Goal: Task Accomplishment & Management: Complete application form

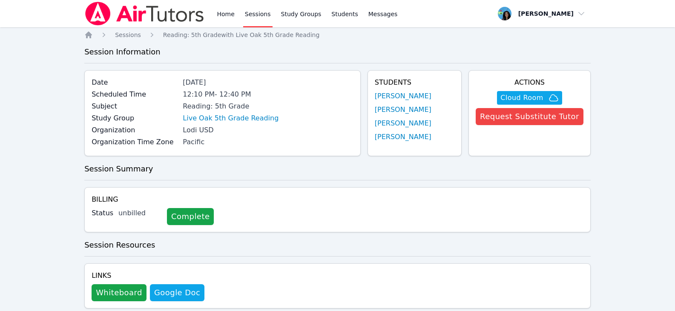
drag, startPoint x: 408, startPoint y: 96, endPoint x: 420, endPoint y: 98, distance: 12.2
click at [408, 96] on link "[PERSON_NAME]" at bounding box center [403, 96] width 57 height 10
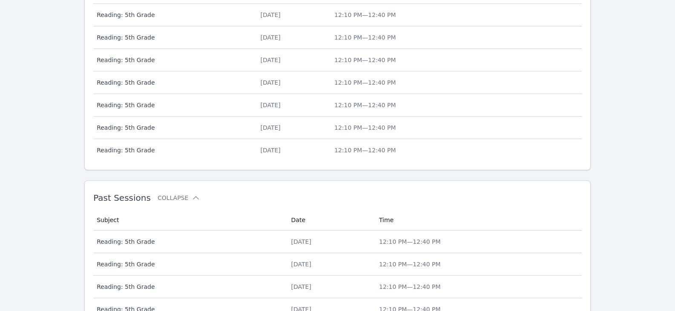
scroll to position [396, 0]
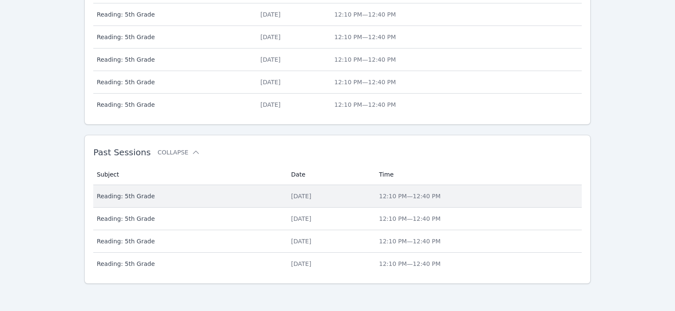
click at [292, 197] on div "[DATE]" at bounding box center [329, 196] width 77 height 9
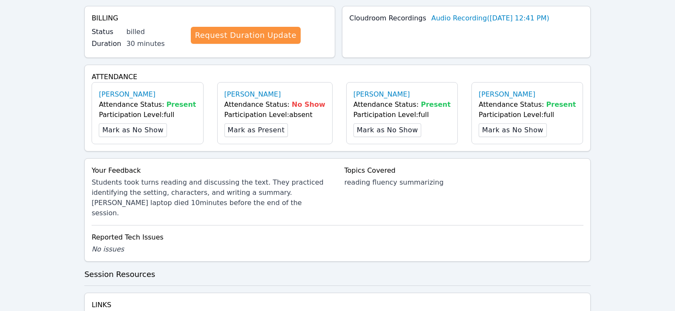
scroll to position [213, 0]
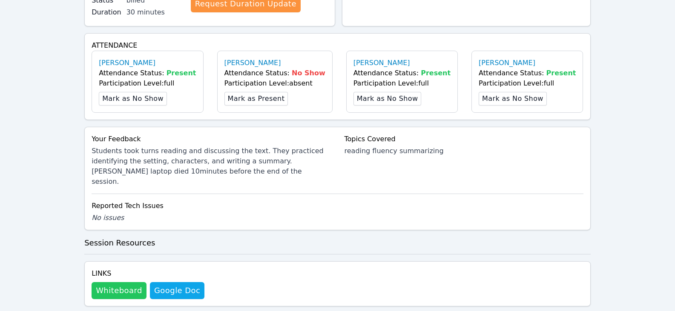
click at [112, 282] on button "Whiteboard" at bounding box center [119, 290] width 55 height 17
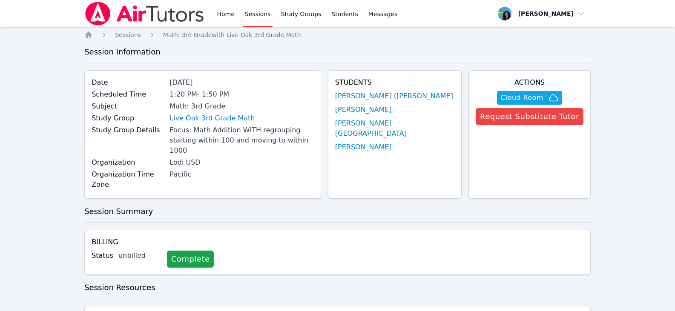
click at [254, 16] on link "Sessions" at bounding box center [257, 13] width 29 height 27
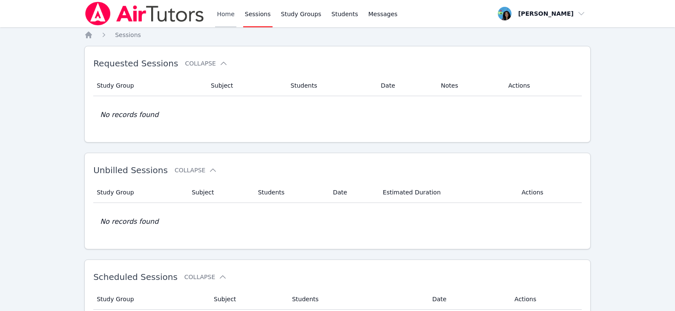
click at [216, 9] on link "Home" at bounding box center [225, 13] width 21 height 27
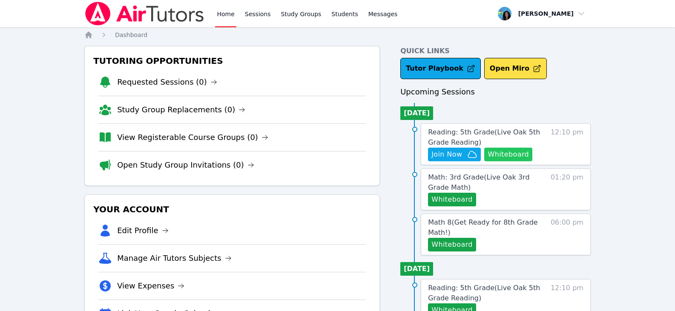
click at [518, 149] on button "Whiteboard" at bounding box center [508, 155] width 48 height 14
click at [252, 10] on link "Sessions" at bounding box center [257, 13] width 29 height 27
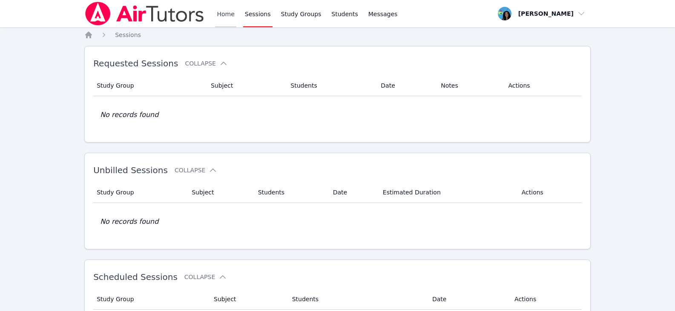
click at [230, 15] on link "Home" at bounding box center [225, 13] width 21 height 27
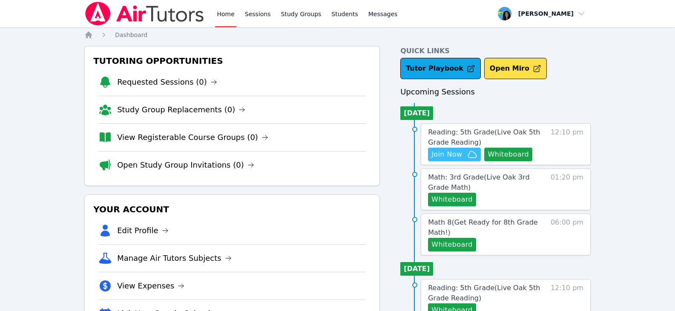
click at [449, 151] on span "Join Now" at bounding box center [446, 154] width 31 height 10
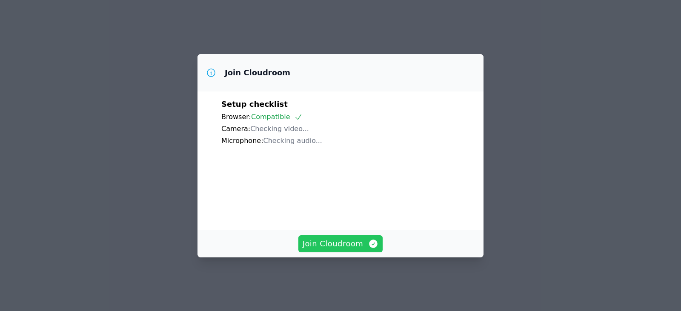
click at [352, 250] on span "Join Cloudroom" at bounding box center [341, 244] width 76 height 12
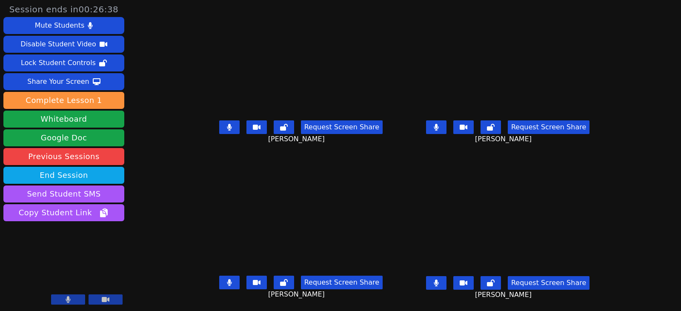
click at [227, 129] on icon at bounding box center [229, 127] width 5 height 7
click at [219, 278] on button at bounding box center [229, 283] width 20 height 14
click at [447, 128] on button at bounding box center [436, 127] width 20 height 14
drag, startPoint x: 227, startPoint y: 284, endPoint x: 386, endPoint y: 274, distance: 159.1
click at [377, 297] on div "Request Screen Share Micah Chamizo" at bounding box center [301, 289] width 200 height 34
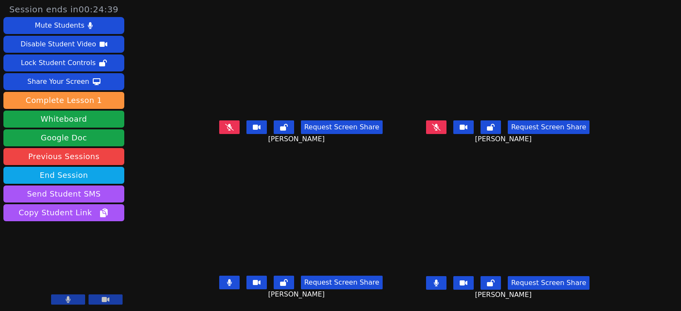
click at [225, 129] on icon at bounding box center [229, 127] width 9 height 7
drag, startPoint x: 215, startPoint y: 125, endPoint x: 227, endPoint y: 125, distance: 11.1
click at [219, 125] on button at bounding box center [229, 127] width 20 height 14
click at [444, 284] on button at bounding box center [436, 283] width 20 height 14
drag, startPoint x: 221, startPoint y: 131, endPoint x: 202, endPoint y: 138, distance: 20.2
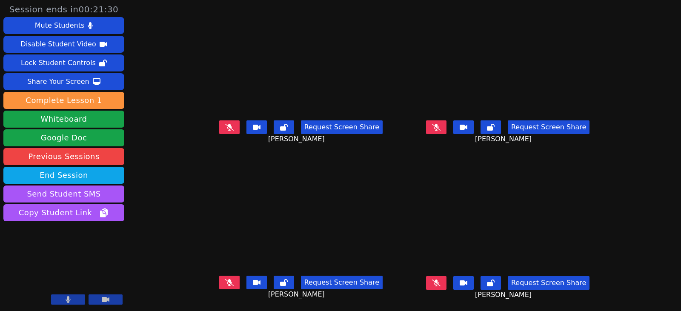
click at [225, 131] on icon at bounding box center [229, 127] width 9 height 7
drag, startPoint x: 222, startPoint y: 128, endPoint x: 227, endPoint y: 137, distance: 10.2
click at [227, 128] on icon at bounding box center [229, 127] width 5 height 7
click at [225, 285] on icon at bounding box center [229, 282] width 9 height 7
click at [223, 283] on button at bounding box center [229, 283] width 20 height 14
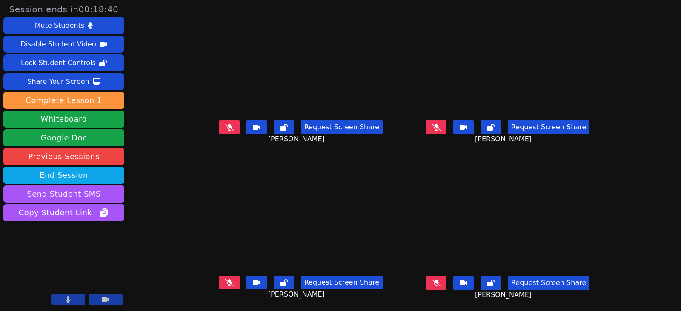
drag, startPoint x: 219, startPoint y: 129, endPoint x: 224, endPoint y: 129, distance: 5.5
click at [225, 129] on icon at bounding box center [229, 127] width 9 height 7
click at [445, 131] on button at bounding box center [436, 127] width 20 height 14
click at [219, 131] on button at bounding box center [229, 127] width 20 height 14
drag, startPoint x: 448, startPoint y: 127, endPoint x: 456, endPoint y: 166, distance: 40.5
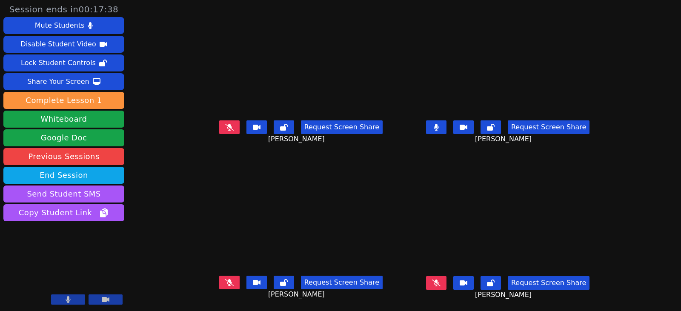
click at [439, 127] on icon at bounding box center [436, 127] width 5 height 7
click at [225, 284] on icon at bounding box center [229, 282] width 9 height 7
click at [219, 288] on button at bounding box center [229, 283] width 20 height 14
click at [441, 285] on icon at bounding box center [436, 283] width 9 height 7
click at [224, 282] on button at bounding box center [229, 283] width 20 height 14
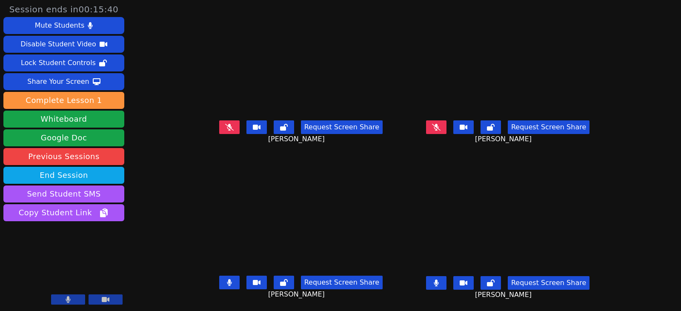
click at [447, 285] on button at bounding box center [436, 283] width 20 height 14
click at [227, 285] on icon at bounding box center [229, 282] width 5 height 7
click at [441, 282] on icon at bounding box center [436, 283] width 9 height 7
drag, startPoint x: 452, startPoint y: 287, endPoint x: 263, endPoint y: 251, distance: 192.0
click at [447, 287] on button at bounding box center [436, 283] width 20 height 14
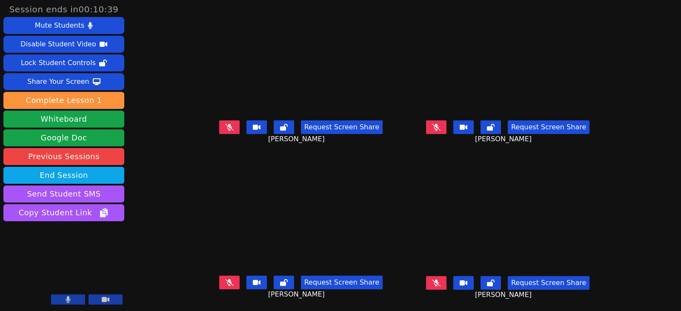
click at [445, 131] on button at bounding box center [436, 127] width 20 height 14
click at [219, 286] on button at bounding box center [229, 283] width 20 height 14
click at [447, 129] on button at bounding box center [436, 127] width 20 height 14
click at [227, 284] on icon at bounding box center [229, 282] width 5 height 7
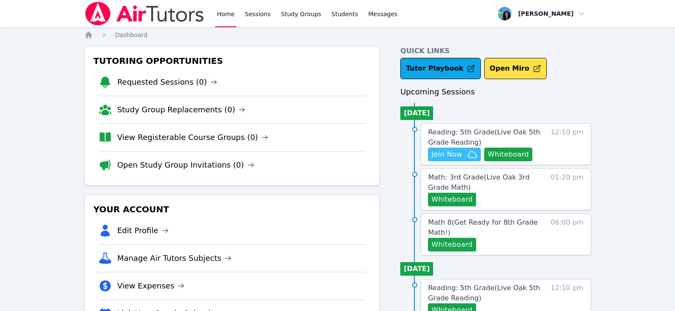
click at [448, 156] on span "Join Now" at bounding box center [446, 154] width 31 height 10
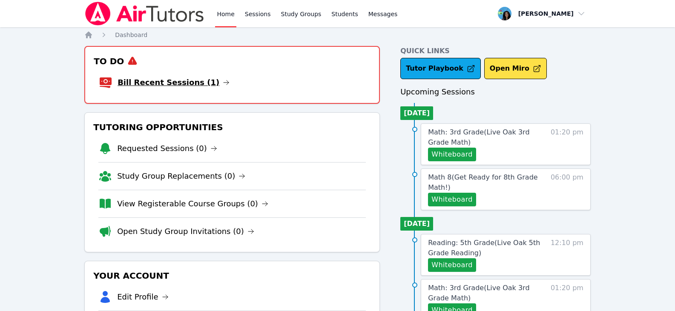
click at [198, 81] on link "Bill Recent Sessions (1)" at bounding box center [174, 83] width 112 height 12
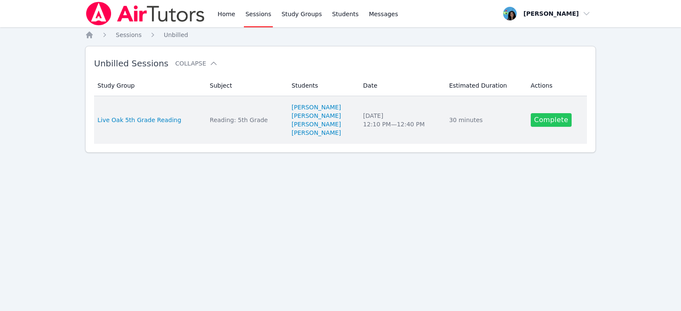
click at [550, 123] on link "Complete" at bounding box center [551, 120] width 41 height 14
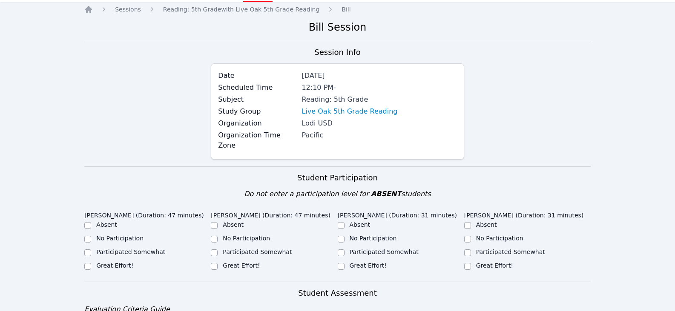
scroll to position [43, 0]
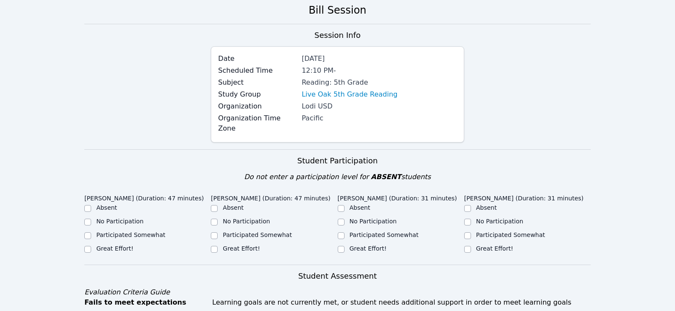
click at [114, 245] on label "Great Effort!" at bounding box center [114, 248] width 37 height 7
click at [91, 246] on input "Great Effort!" at bounding box center [87, 249] width 7 height 7
checkbox input "true"
click at [220, 244] on div "Great Effort!" at bounding box center [274, 249] width 126 height 10
click at [343, 246] on input "Great Effort!" at bounding box center [341, 249] width 7 height 7
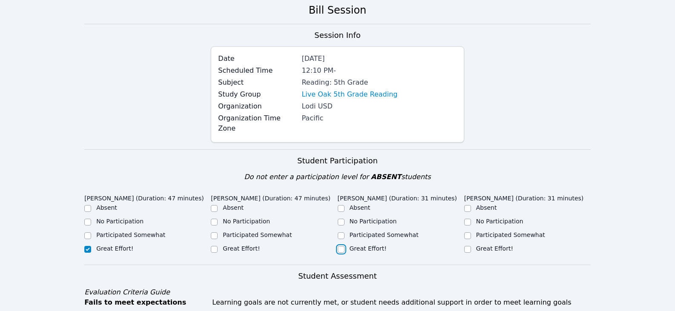
checkbox input "true"
click at [216, 246] on input "Great Effort!" at bounding box center [214, 249] width 7 height 7
checkbox input "true"
click at [466, 246] on input "Great Effort!" at bounding box center [467, 249] width 7 height 7
checkbox input "true"
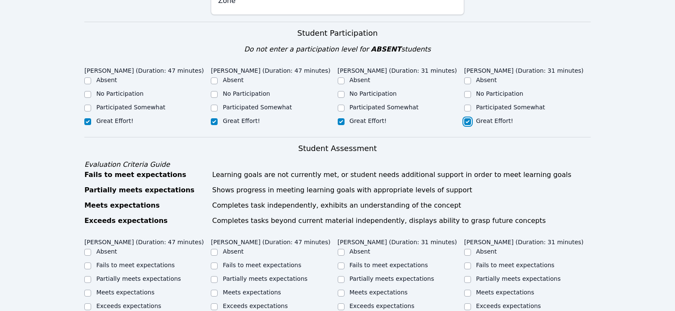
scroll to position [213, 0]
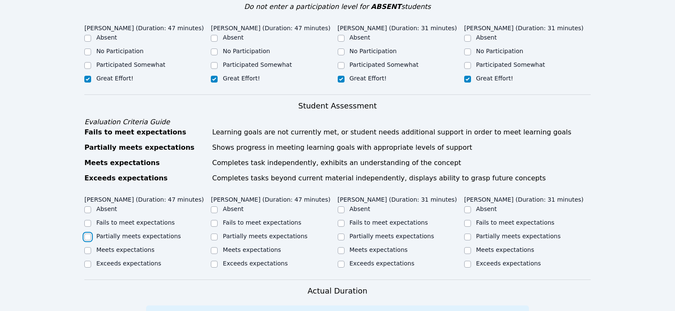
click at [86, 234] on input "Partially meets expectations" at bounding box center [87, 237] width 7 height 7
checkbox input "true"
click at [214, 234] on input "Partially meets expectations" at bounding box center [214, 237] width 7 height 7
checkbox input "true"
click at [340, 234] on input "Partially meets expectations" at bounding box center [341, 237] width 7 height 7
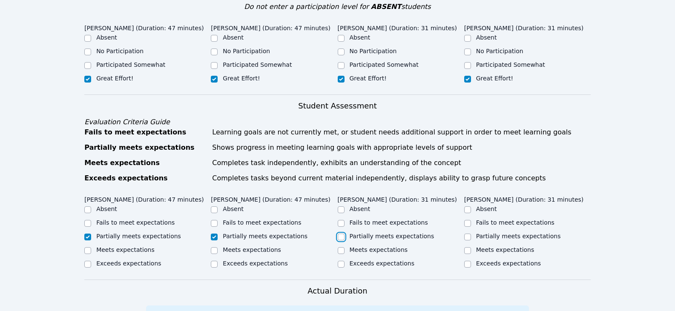
checkbox input "true"
click at [470, 234] on input "Partially meets expectations" at bounding box center [467, 237] width 7 height 7
checkbox input "true"
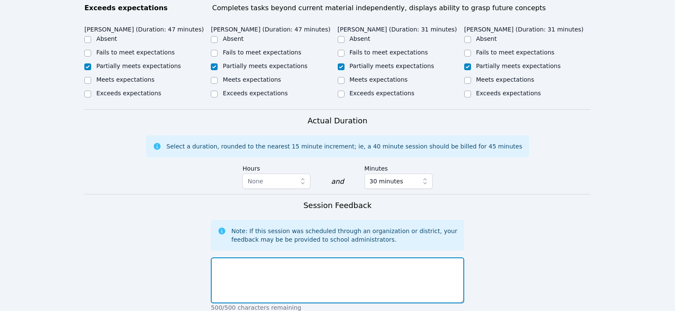
click at [265, 259] on textarea at bounding box center [337, 281] width 253 height 46
click at [359, 258] on textarea "Students took turns reading. They practiced discussing the text, making predict…" at bounding box center [337, 281] width 253 height 46
click at [415, 258] on textarea "Students took turns reading. They practiced discussing/anazlyzing the text, mak…" at bounding box center [337, 281] width 253 height 46
click at [274, 262] on textarea "Students took turns reading. They practiced discussing/anazlyzing the text and …" at bounding box center [337, 281] width 253 height 46
click at [285, 263] on textarea "Students took turns reading. They practiced discussing/analyzing the text and m…" at bounding box center [337, 281] width 253 height 46
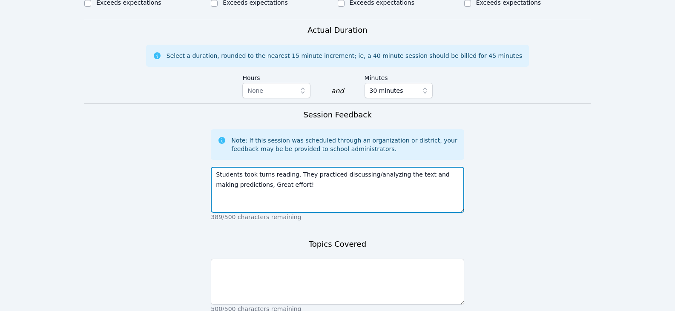
scroll to position [536, 0]
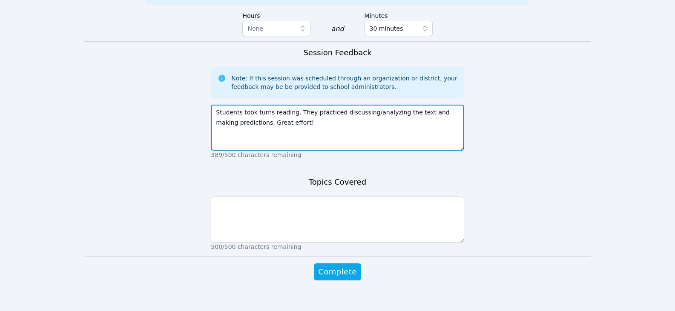
type textarea "Students took turns reading. They practiced discussing/analyzing the text and m…"
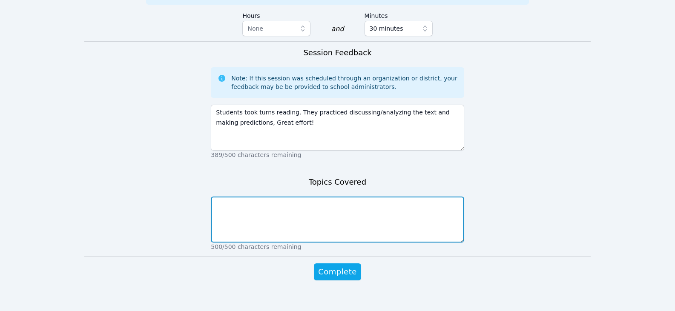
click at [278, 221] on textarea at bounding box center [337, 220] width 253 height 46
click at [306, 212] on textarea "reading fluency comprehension" at bounding box center [337, 220] width 253 height 46
click at [215, 207] on textarea "reading fluency comprehension/making predictions" at bounding box center [337, 220] width 253 height 46
click at [348, 199] on textarea "reading fluency recounting/comprehension/making predictions" at bounding box center [337, 220] width 253 height 46
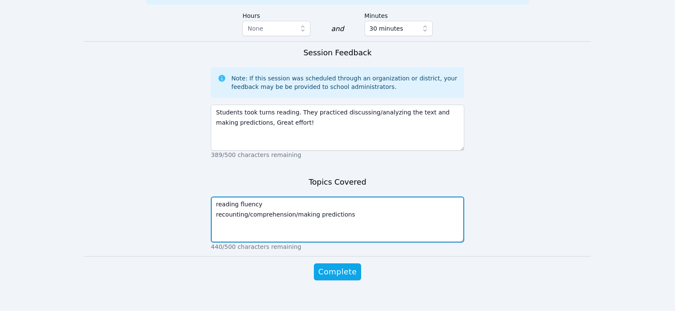
click at [280, 197] on textarea "reading fluency recounting/comprehension/making predictions" at bounding box center [337, 220] width 253 height 46
paste textarea "School Dance Disaster"
type textarea "reading fluency: School Dance Disaster recounting/comprehension/making predicti…"
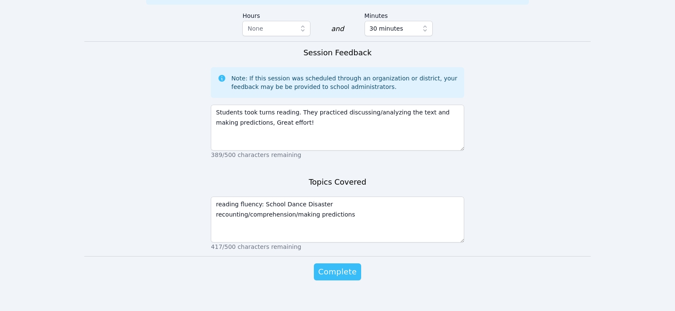
click at [322, 266] on span "Complete" at bounding box center [337, 272] width 38 height 12
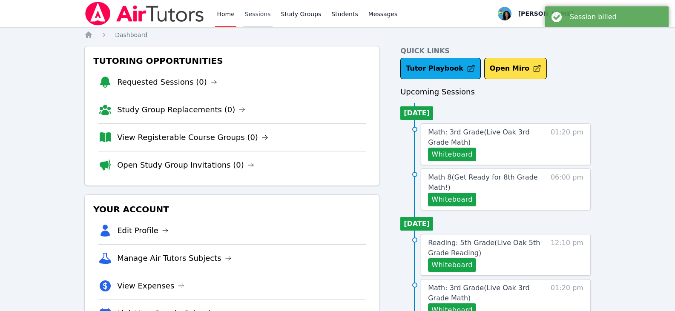
click at [251, 14] on link "Sessions" at bounding box center [257, 13] width 29 height 27
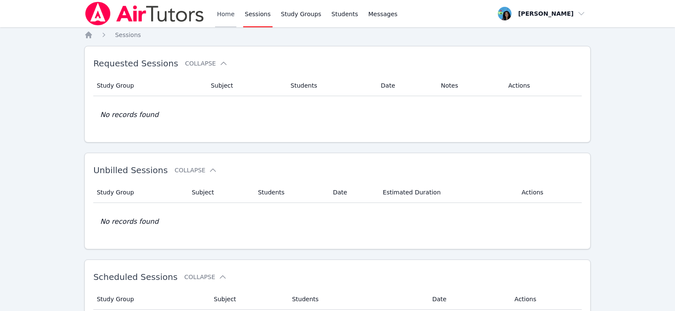
click at [222, 19] on link "Home" at bounding box center [225, 13] width 21 height 27
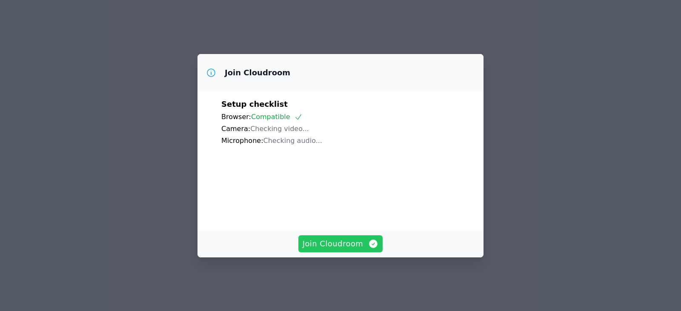
click at [348, 249] on span "Join Cloudroom" at bounding box center [341, 244] width 76 height 12
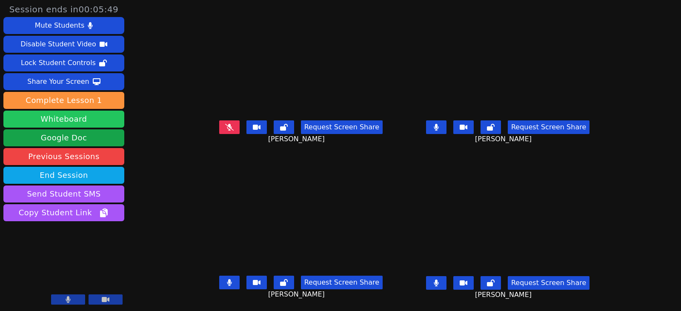
click at [111, 121] on button "Whiteboard" at bounding box center [63, 119] width 121 height 17
click at [219, 283] on button at bounding box center [229, 283] width 20 height 14
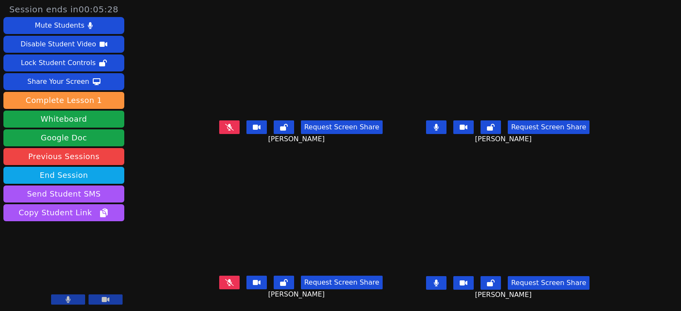
click at [439, 283] on icon at bounding box center [436, 283] width 5 height 7
click at [439, 129] on icon at bounding box center [436, 127] width 5 height 7
click at [225, 283] on icon at bounding box center [229, 282] width 9 height 7
click at [219, 131] on button at bounding box center [229, 127] width 20 height 14
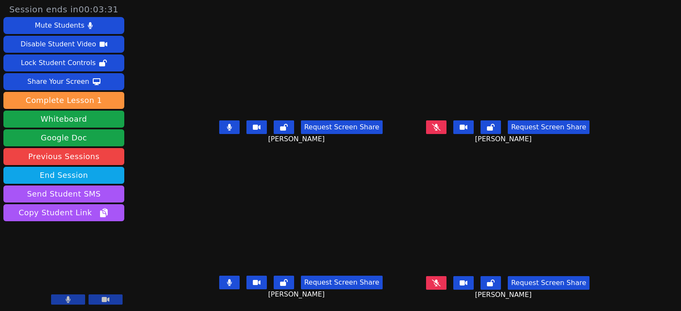
click at [223, 131] on button at bounding box center [229, 127] width 20 height 14
click at [219, 284] on button at bounding box center [229, 283] width 20 height 14
click at [219, 286] on button at bounding box center [229, 283] width 20 height 14
click at [225, 127] on icon at bounding box center [229, 127] width 9 height 7
click at [223, 130] on button at bounding box center [229, 127] width 20 height 14
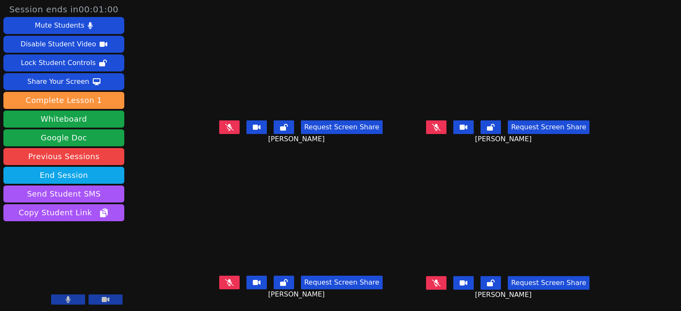
click at [447, 131] on button at bounding box center [436, 127] width 20 height 14
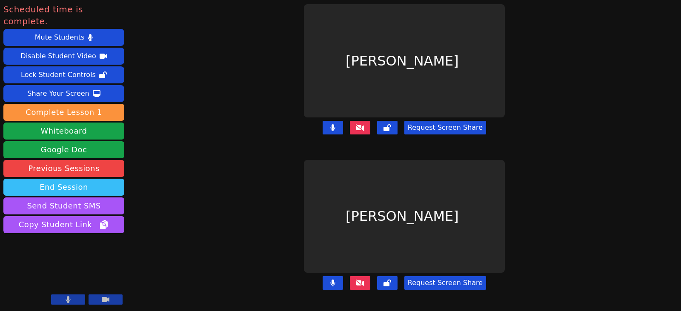
click at [85, 179] on button "End Session" at bounding box center [63, 187] width 121 height 17
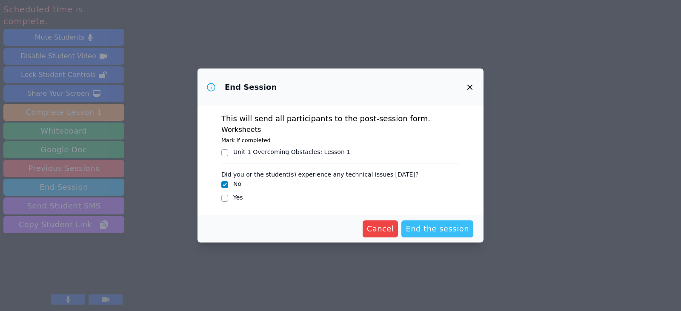
click at [453, 231] on span "End the session" at bounding box center [437, 229] width 63 height 12
